Goal: Information Seeking & Learning: Get advice/opinions

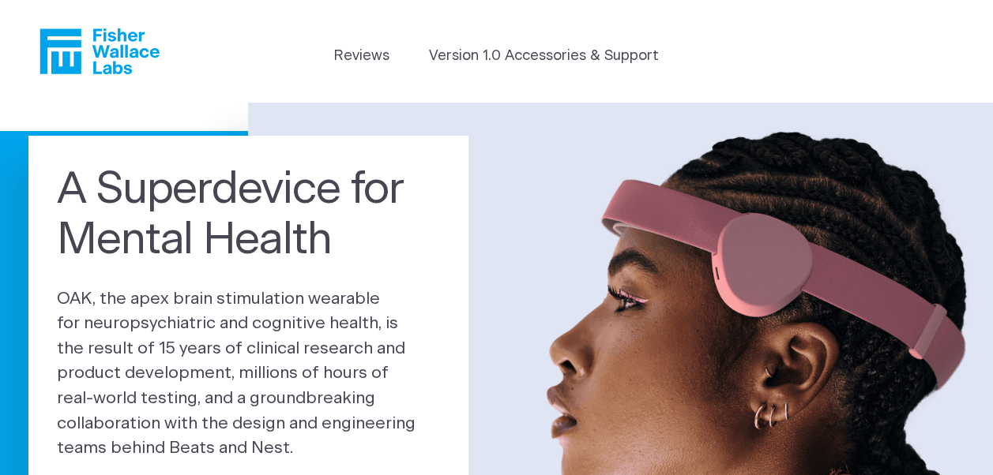
click at [118, 51] on icon "Fisher Wallace" at bounding box center [105, 51] width 108 height 46
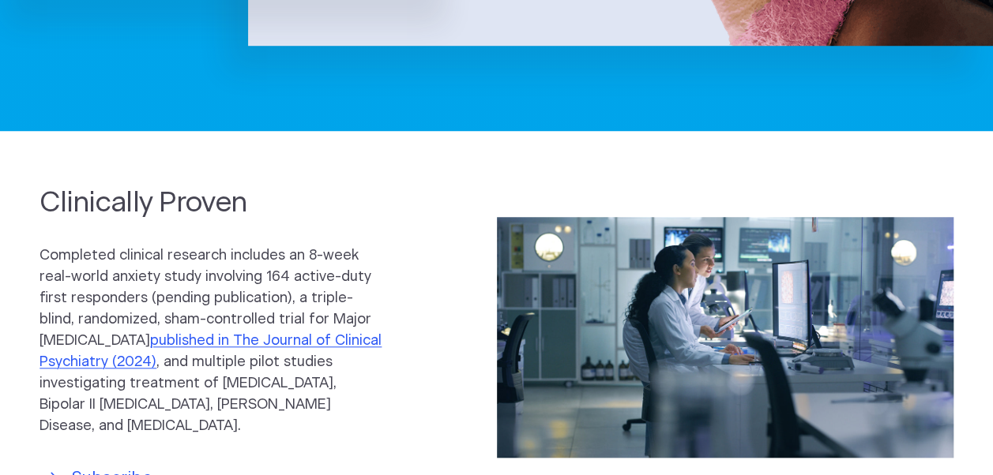
scroll to position [553, 0]
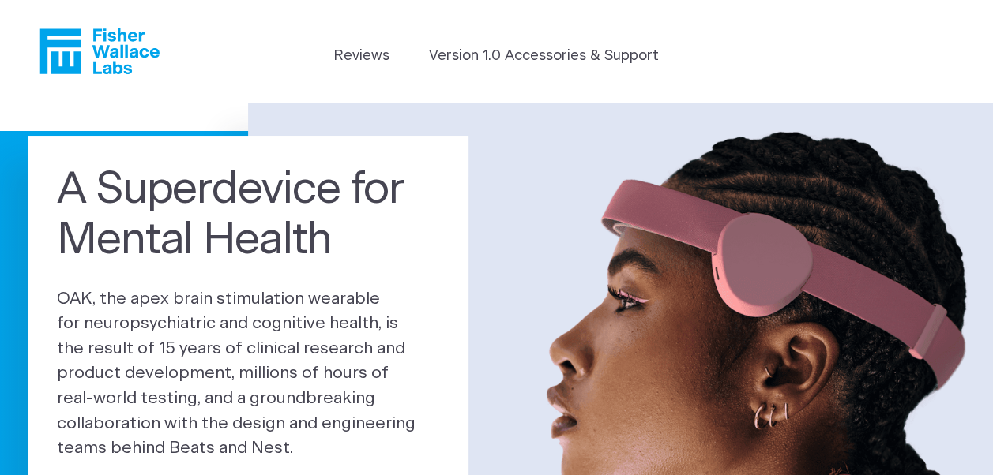
click at [112, 42] on icon "Fisher Wallace" at bounding box center [99, 51] width 120 height 46
click at [385, 60] on link "Reviews" at bounding box center [361, 56] width 55 height 21
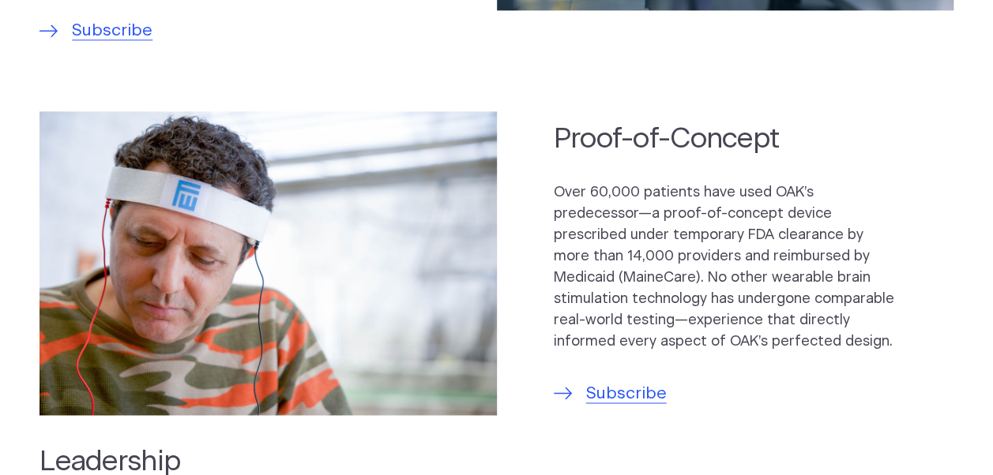
scroll to position [1027, 0]
